Goal: Information Seeking & Learning: Learn about a topic

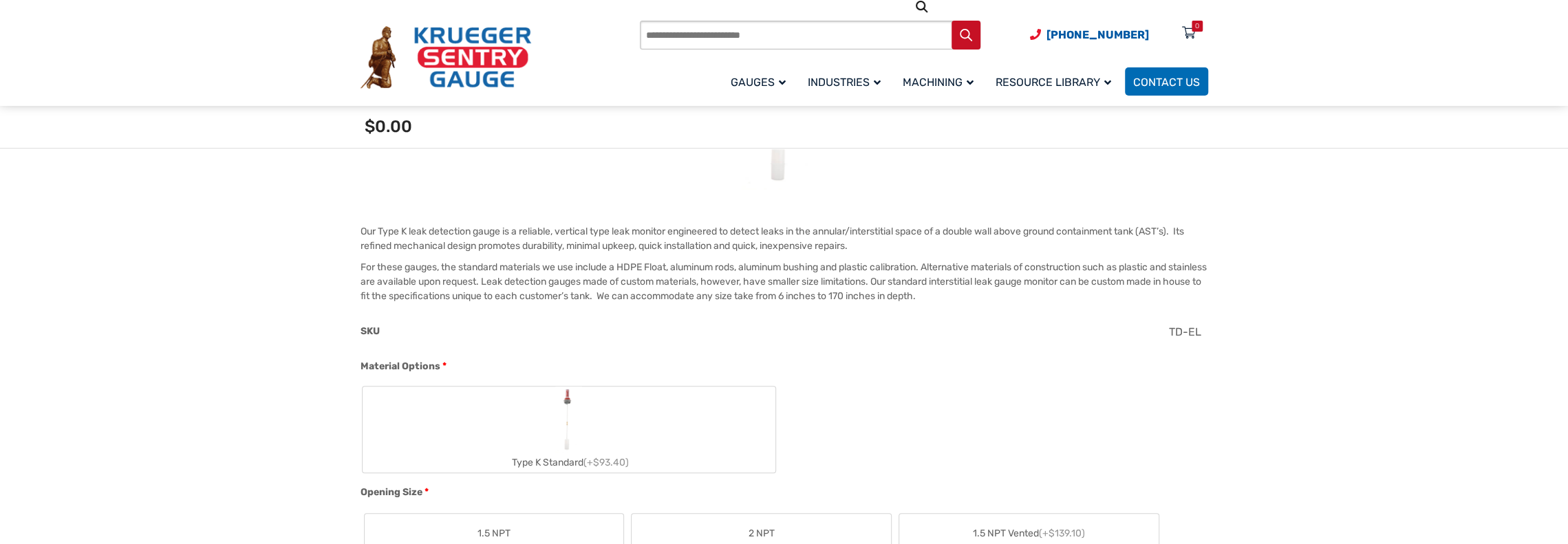
scroll to position [275, 0]
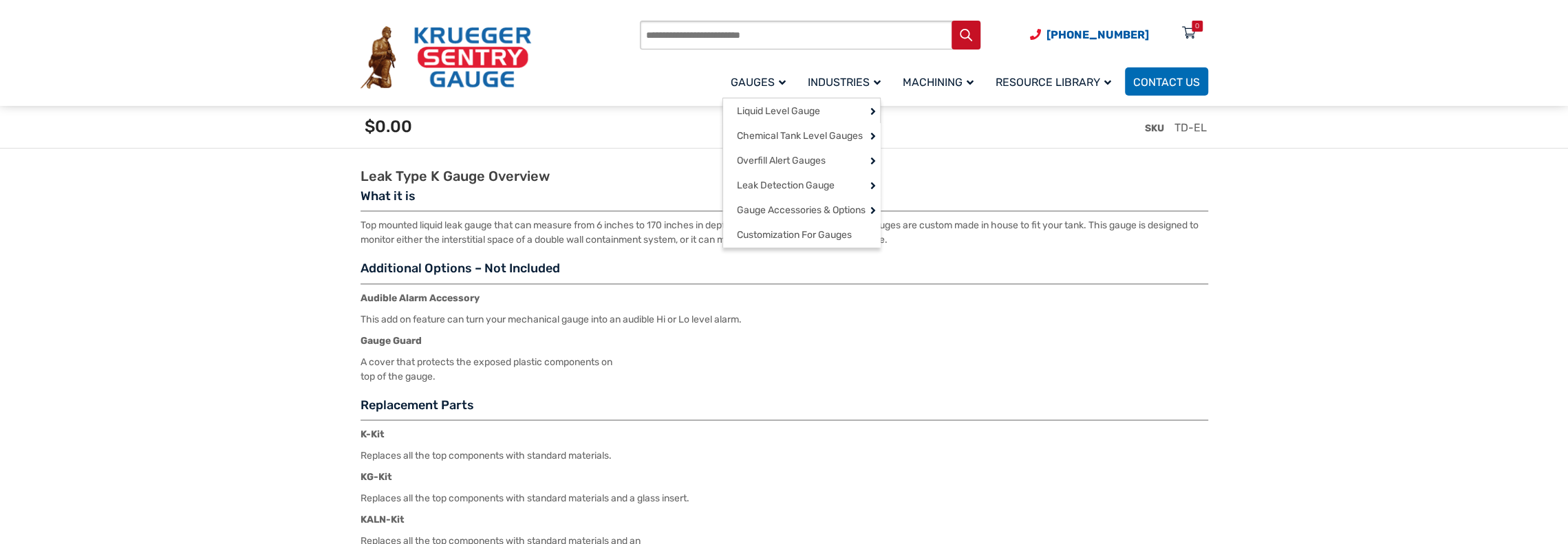
scroll to position [1787, 0]
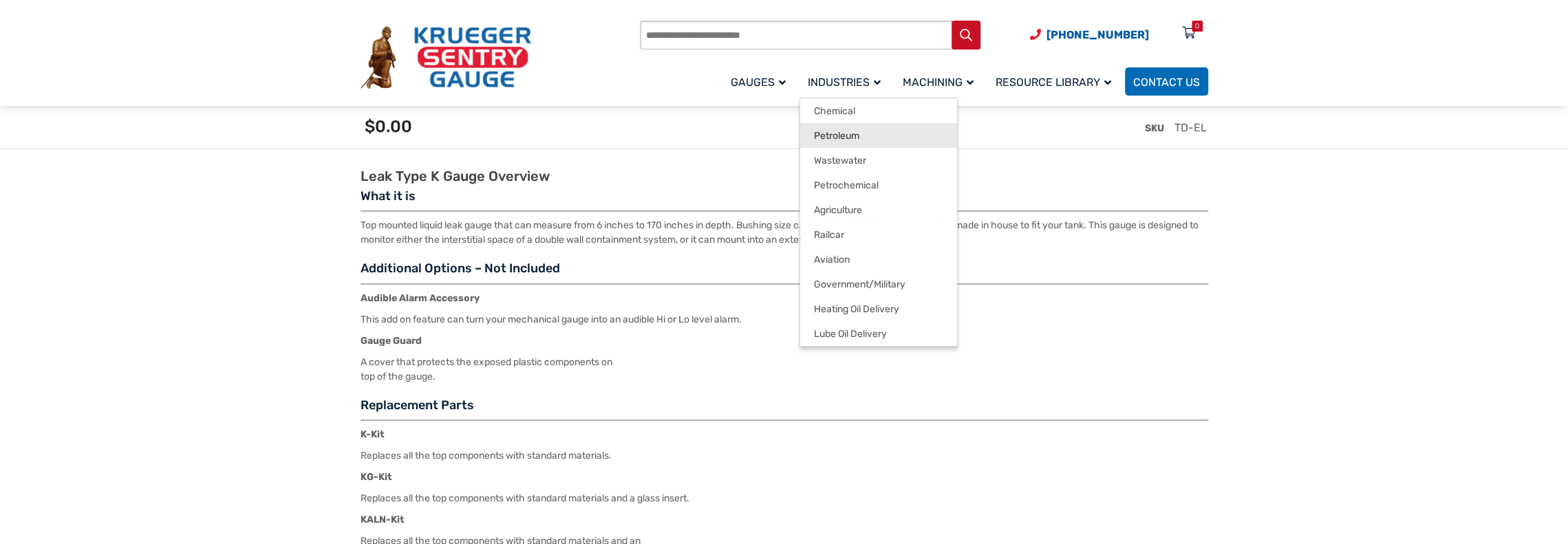
click at [833, 141] on span "Petroleum" at bounding box center [836, 136] width 45 height 12
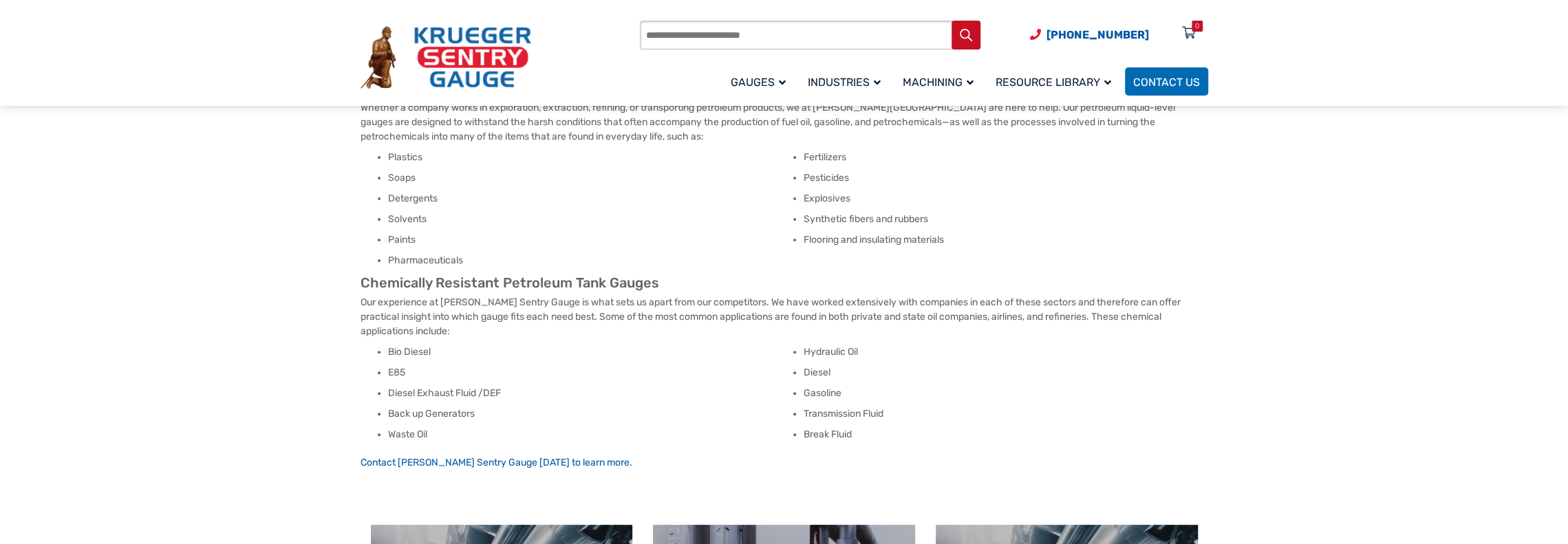
scroll to position [344, 0]
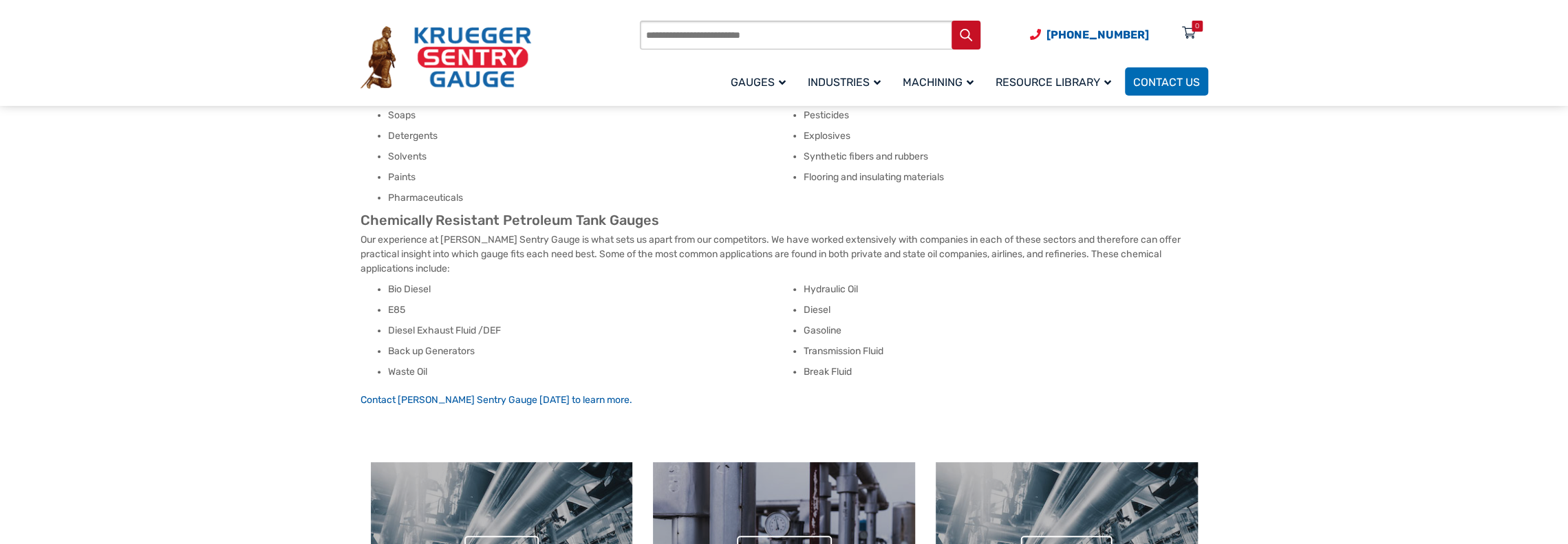
drag, startPoint x: 385, startPoint y: 374, endPoint x: 401, endPoint y: 374, distance: 16.0
click at [396, 374] on ul "Bio Diesel E85 Diesel Exhaust Fluid /DEF Back up Generators Waste Oil Hydraulic…" at bounding box center [784, 334] width 848 height 103
click at [403, 373] on li "Waste Oil" at bounding box center [590, 372] width 405 height 14
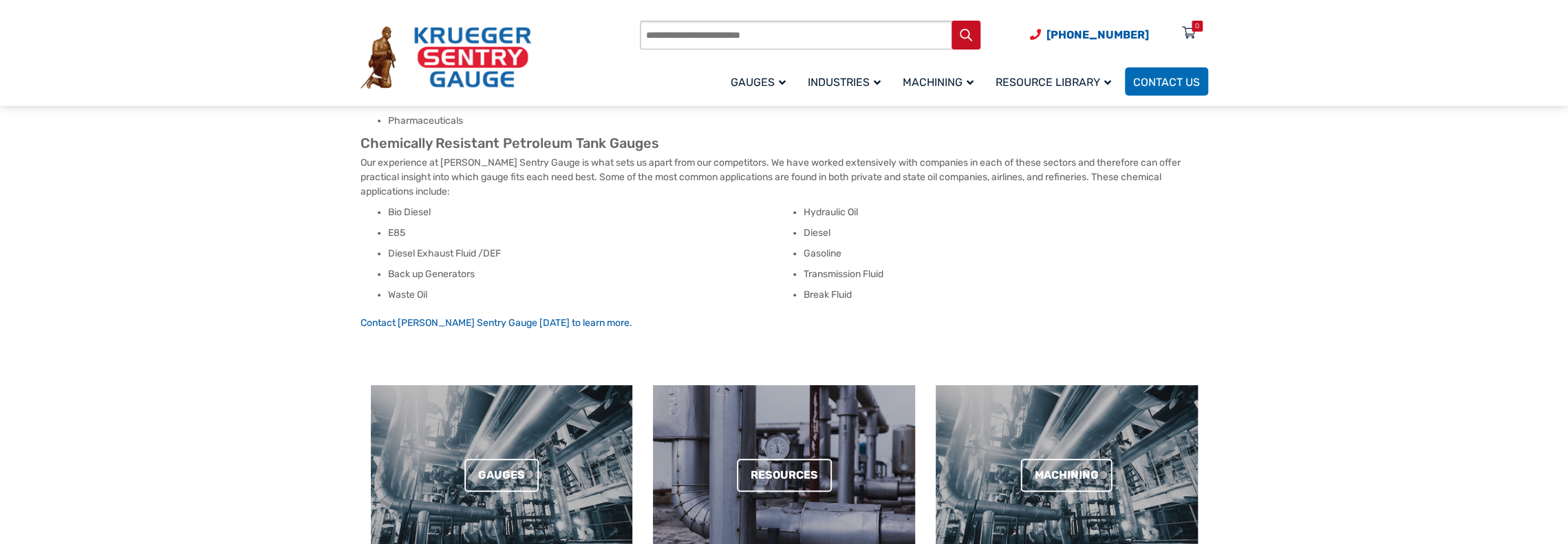
scroll to position [275, 0]
